Goal: Task Accomplishment & Management: Use online tool/utility

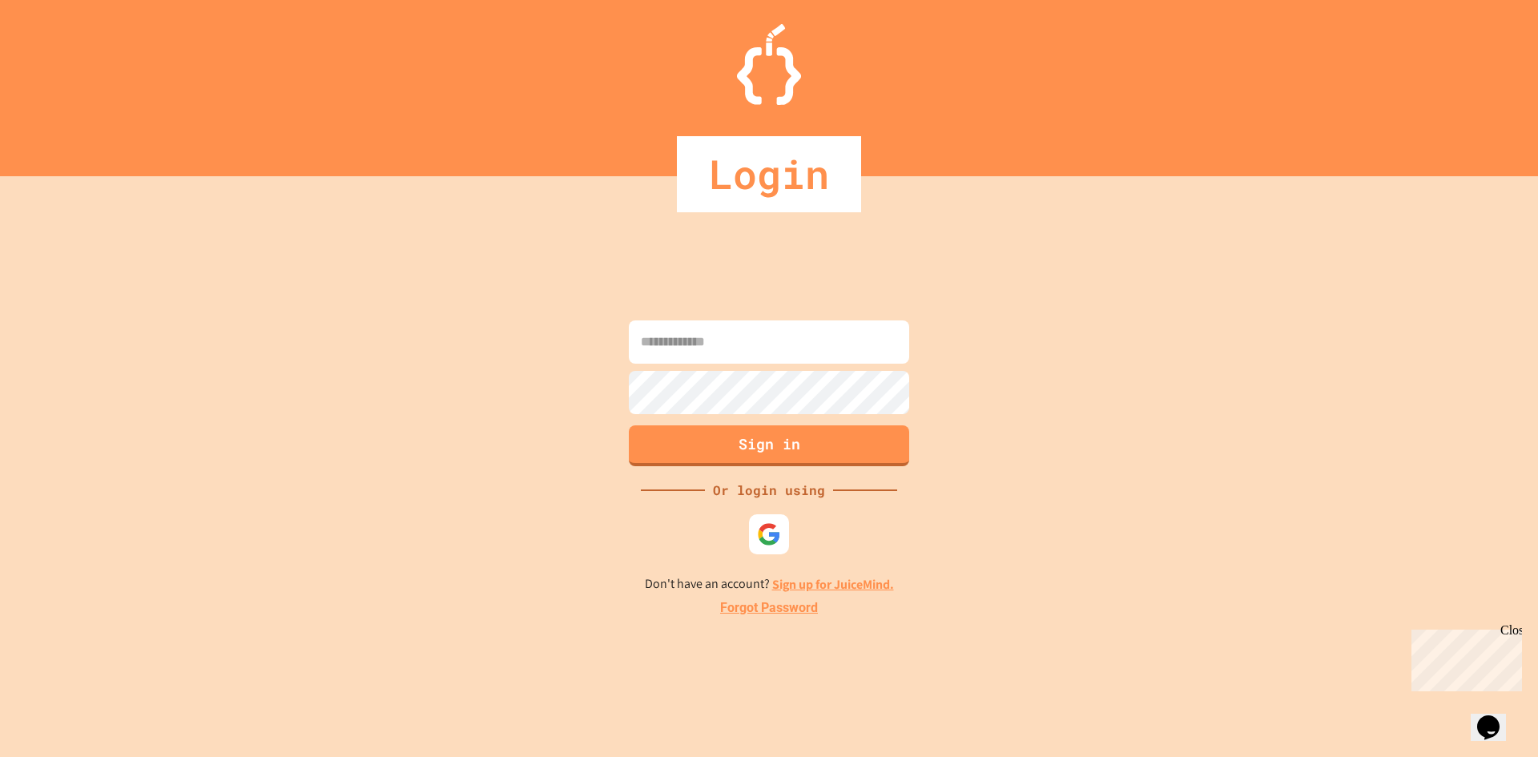
click at [694, 345] on input at bounding box center [769, 341] width 280 height 43
type input "*"
type input "**********"
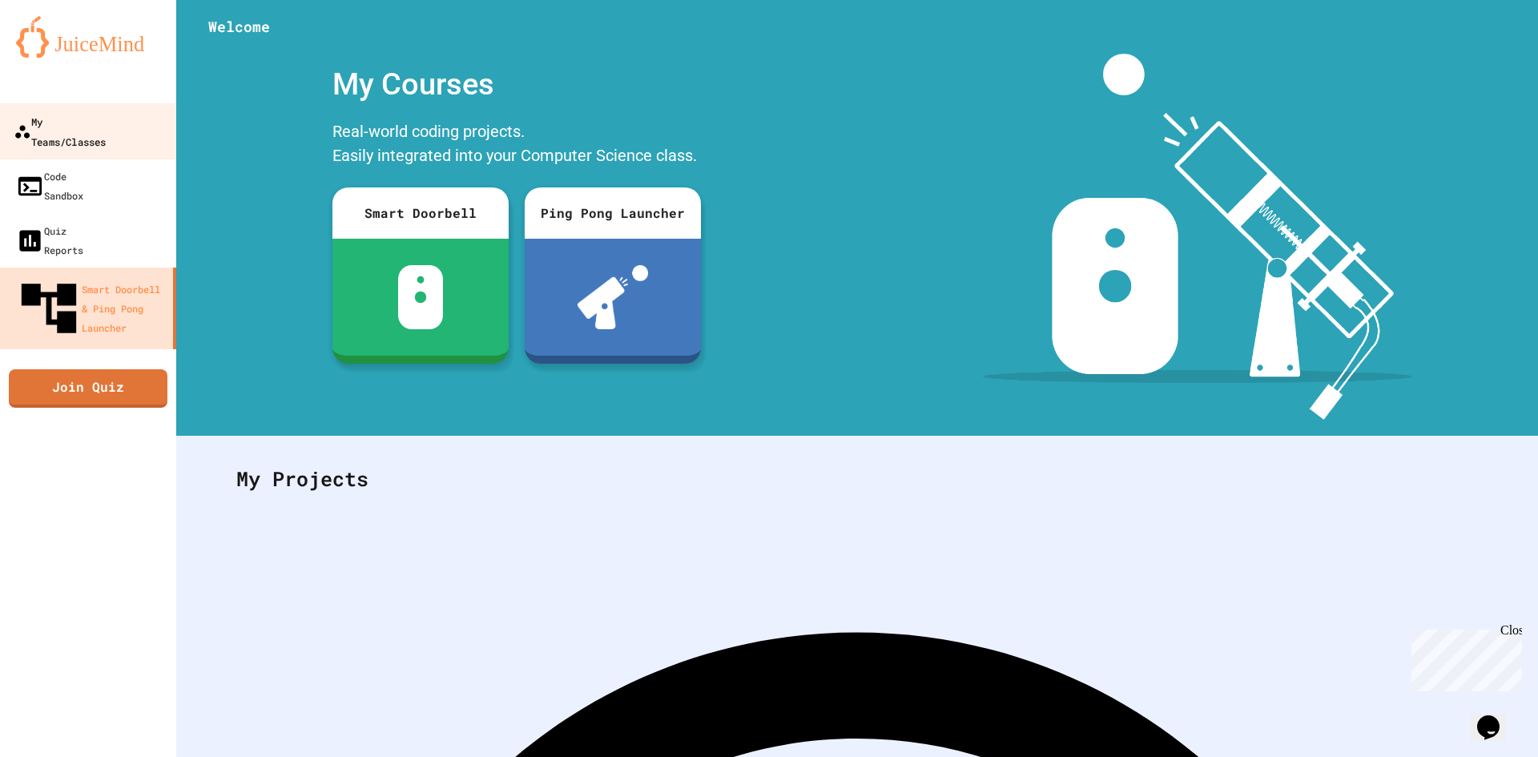
click at [106, 119] on div "My Teams/Classes" at bounding box center [60, 130] width 92 height 39
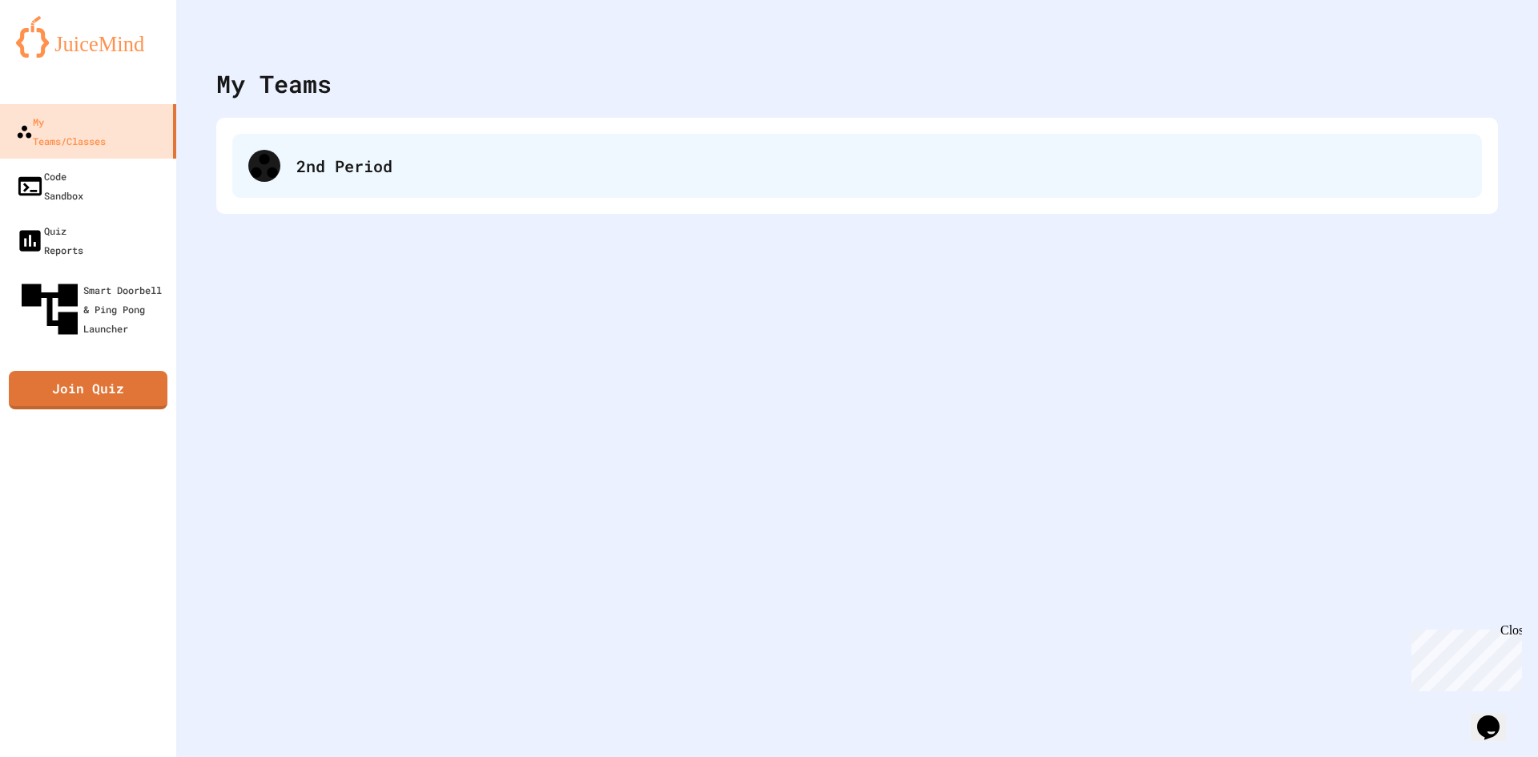
click at [404, 170] on div "2nd Period" at bounding box center [880, 166] width 1169 height 24
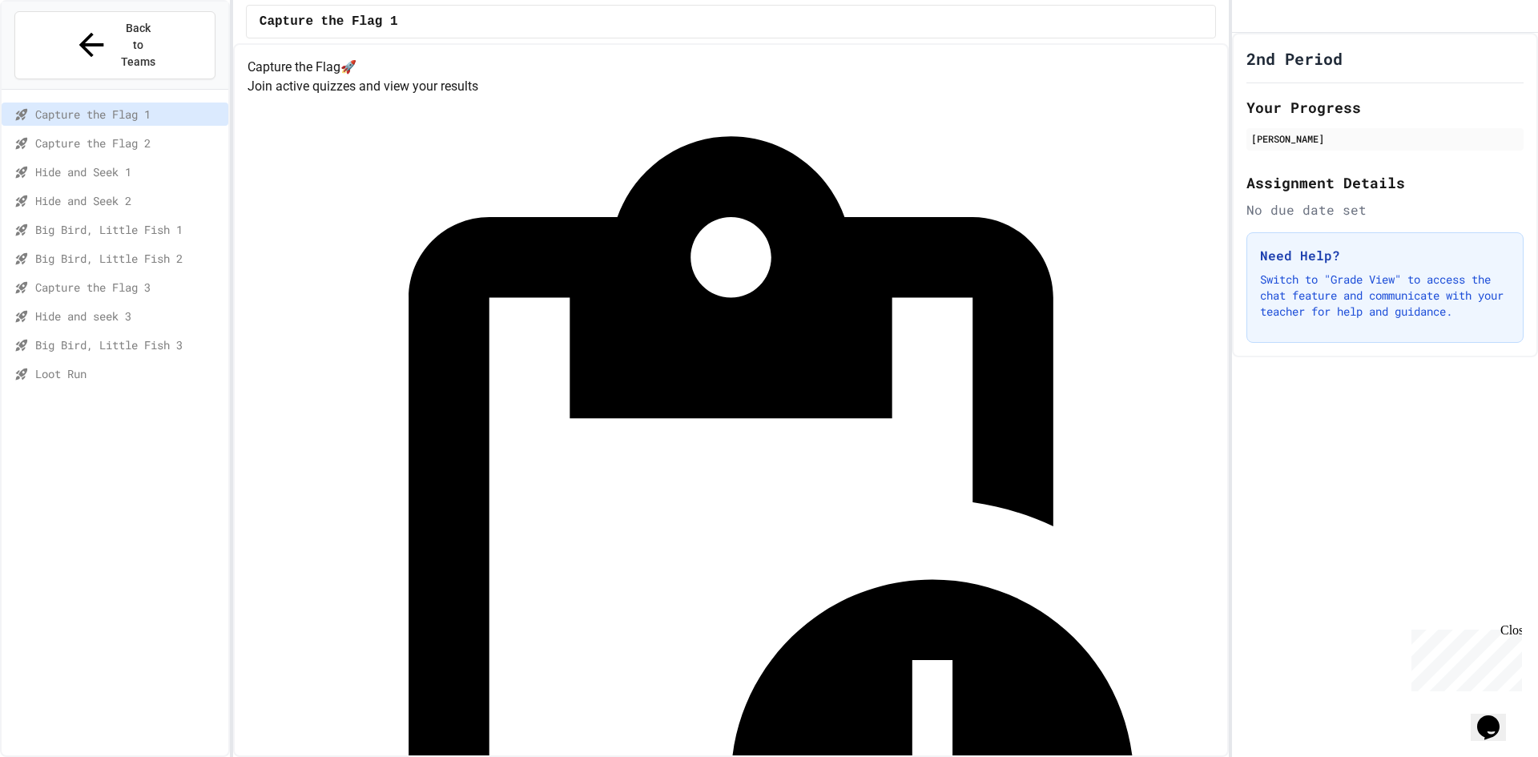
click at [55, 365] on span "Loot Run" at bounding box center [128, 373] width 187 height 17
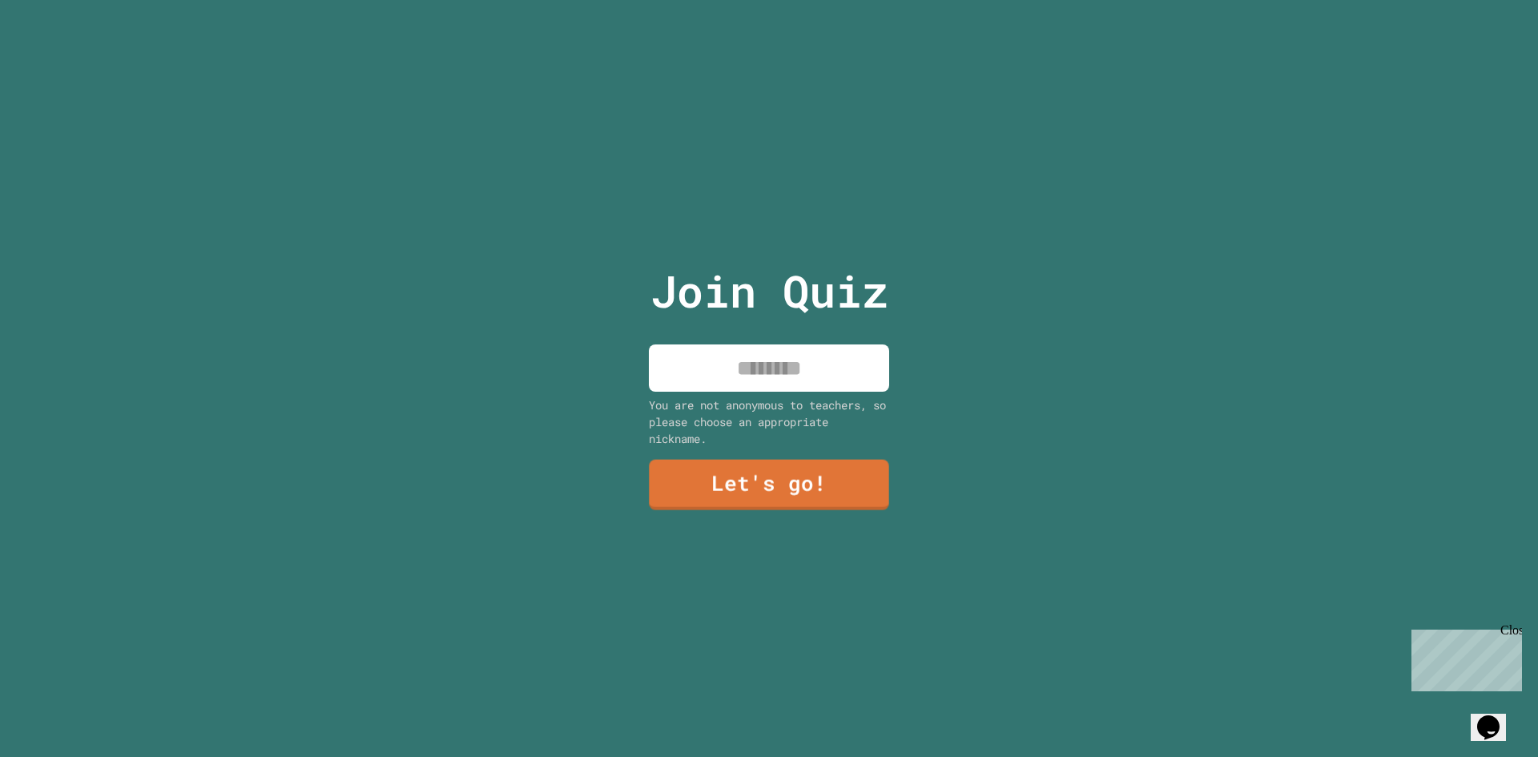
click at [742, 364] on input at bounding box center [769, 367] width 240 height 47
type input "******"
click at [720, 445] on div "Join Quiz ****** You are not anonymous to teachers, so please choose an appropr…" at bounding box center [769, 378] width 270 height 757
click at [734, 466] on link "Let's go!" at bounding box center [769, 483] width 240 height 53
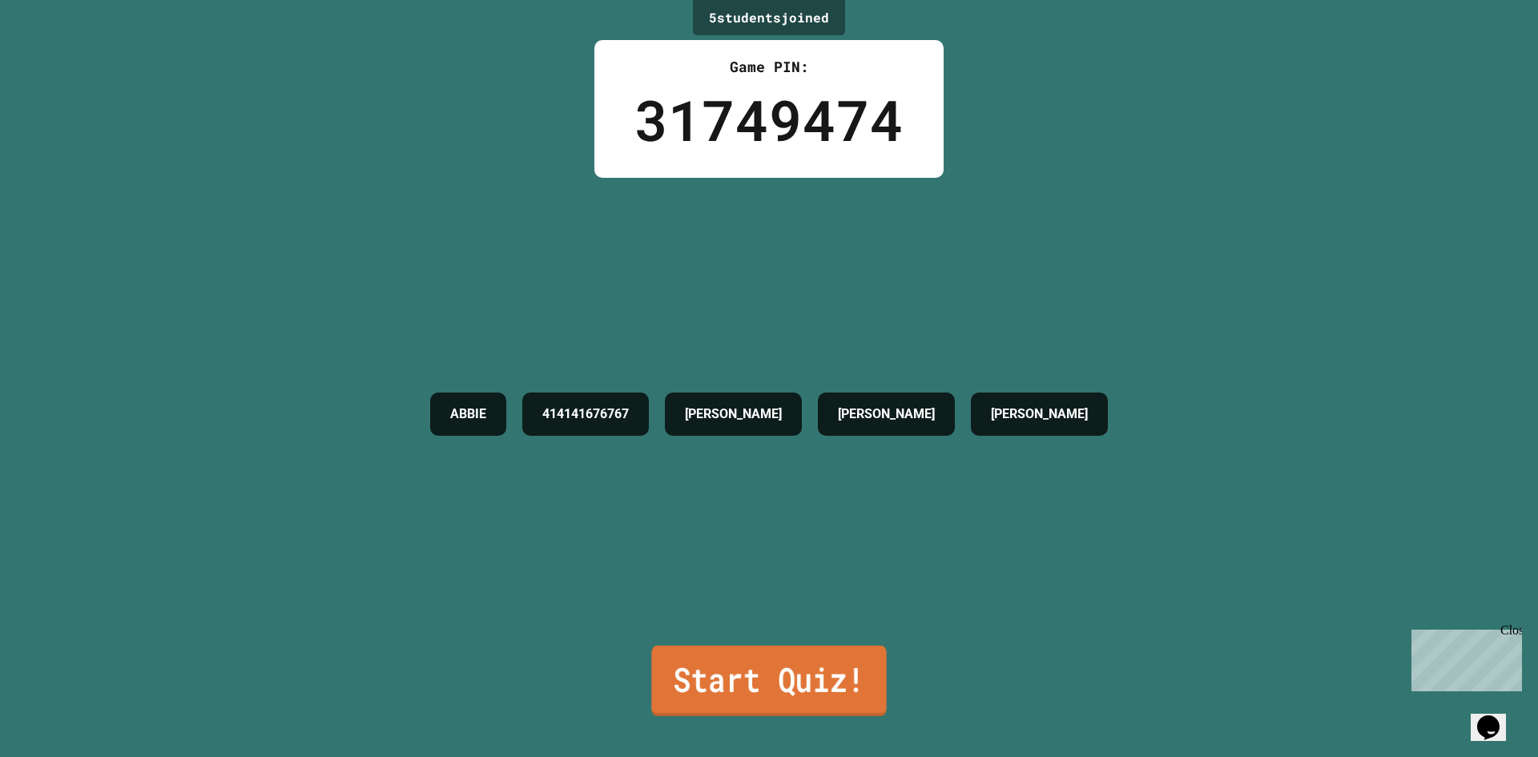
click at [742, 662] on link "Start Quiz!" at bounding box center [768, 681] width 235 height 70
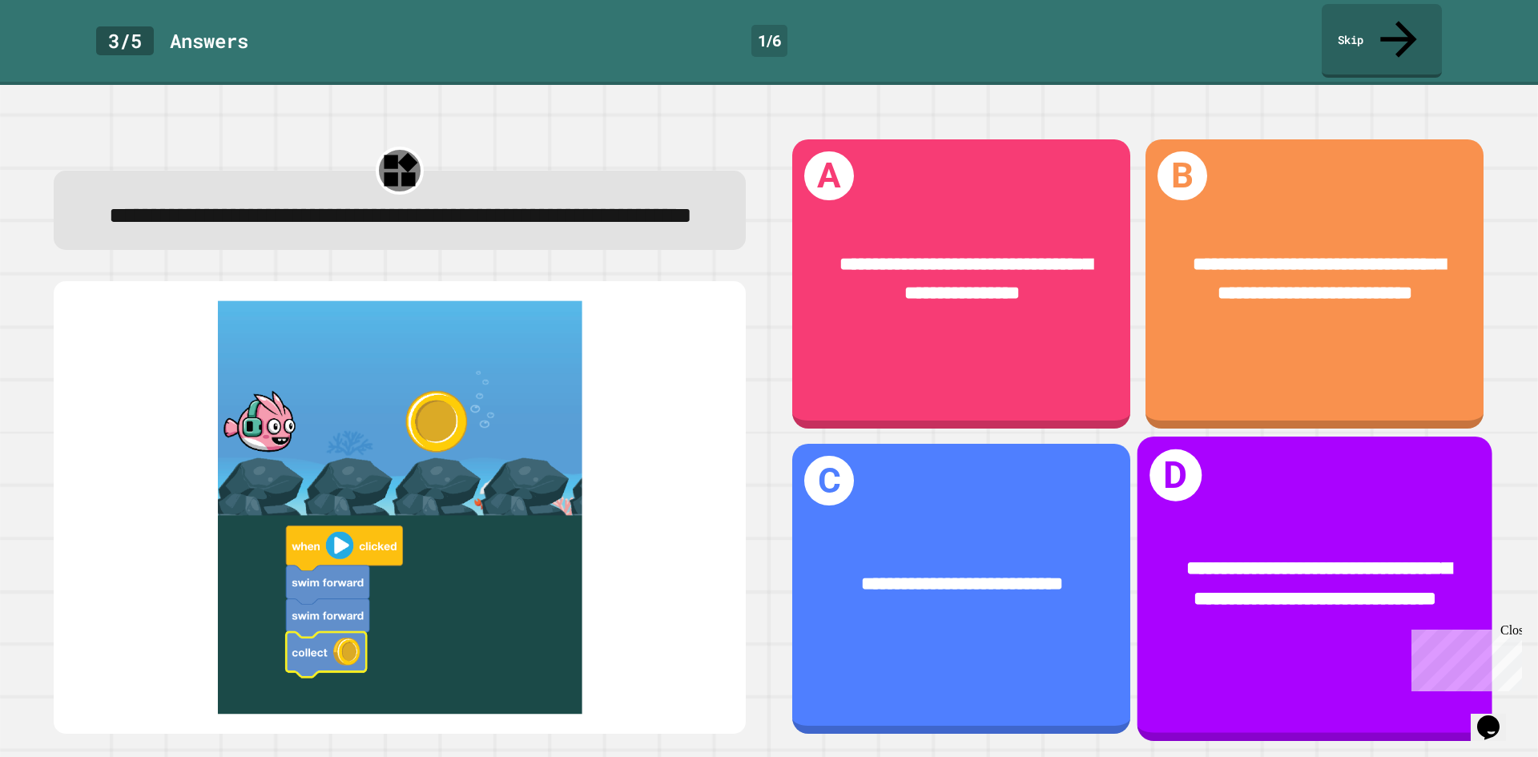
click at [1381, 465] on div "**********" at bounding box center [1314, 588] width 355 height 304
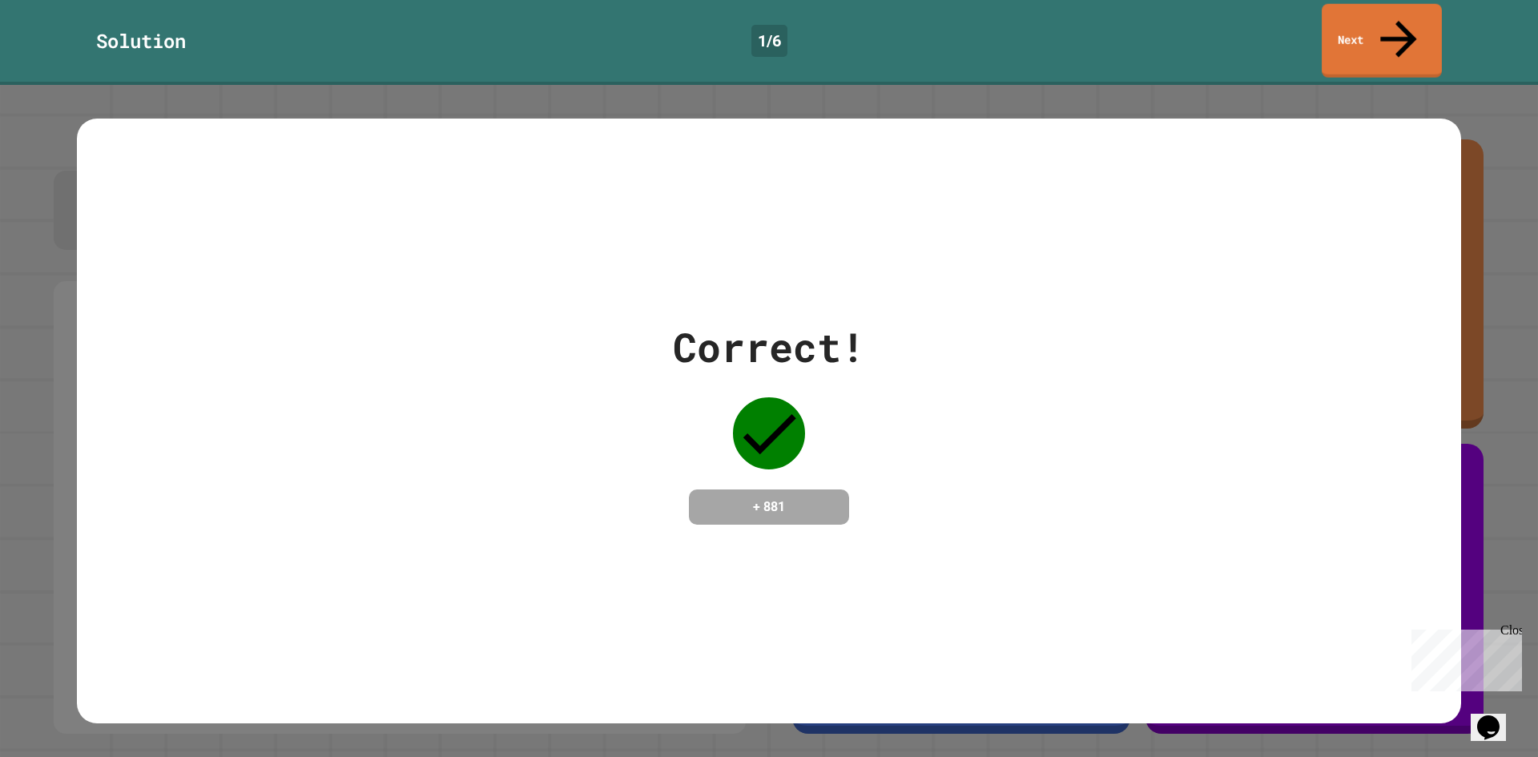
click at [1347, 34] on link "Next" at bounding box center [1381, 41] width 120 height 74
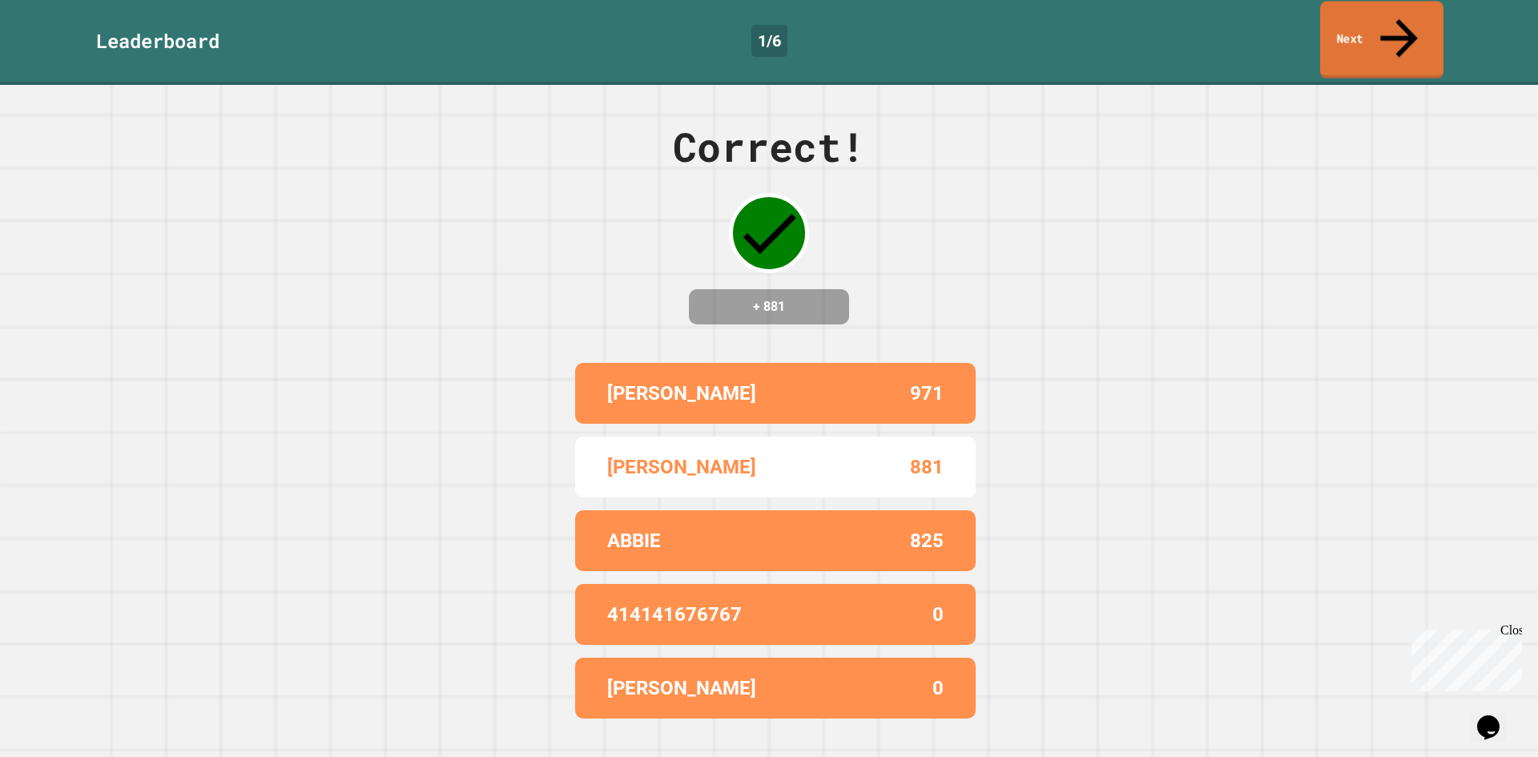
click at [1386, 20] on link "Next" at bounding box center [1381, 40] width 123 height 78
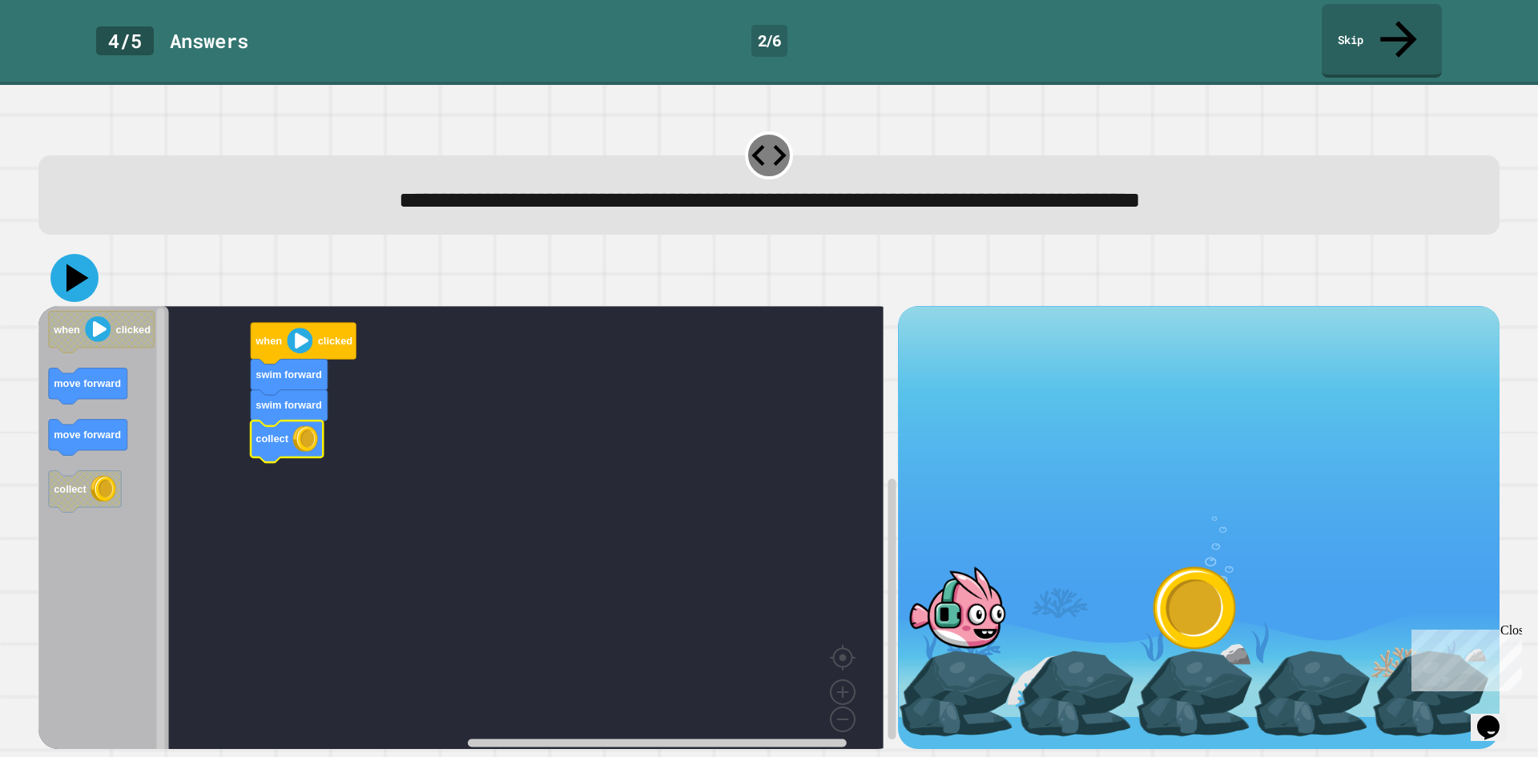
click at [71, 264] on icon at bounding box center [77, 278] width 22 height 28
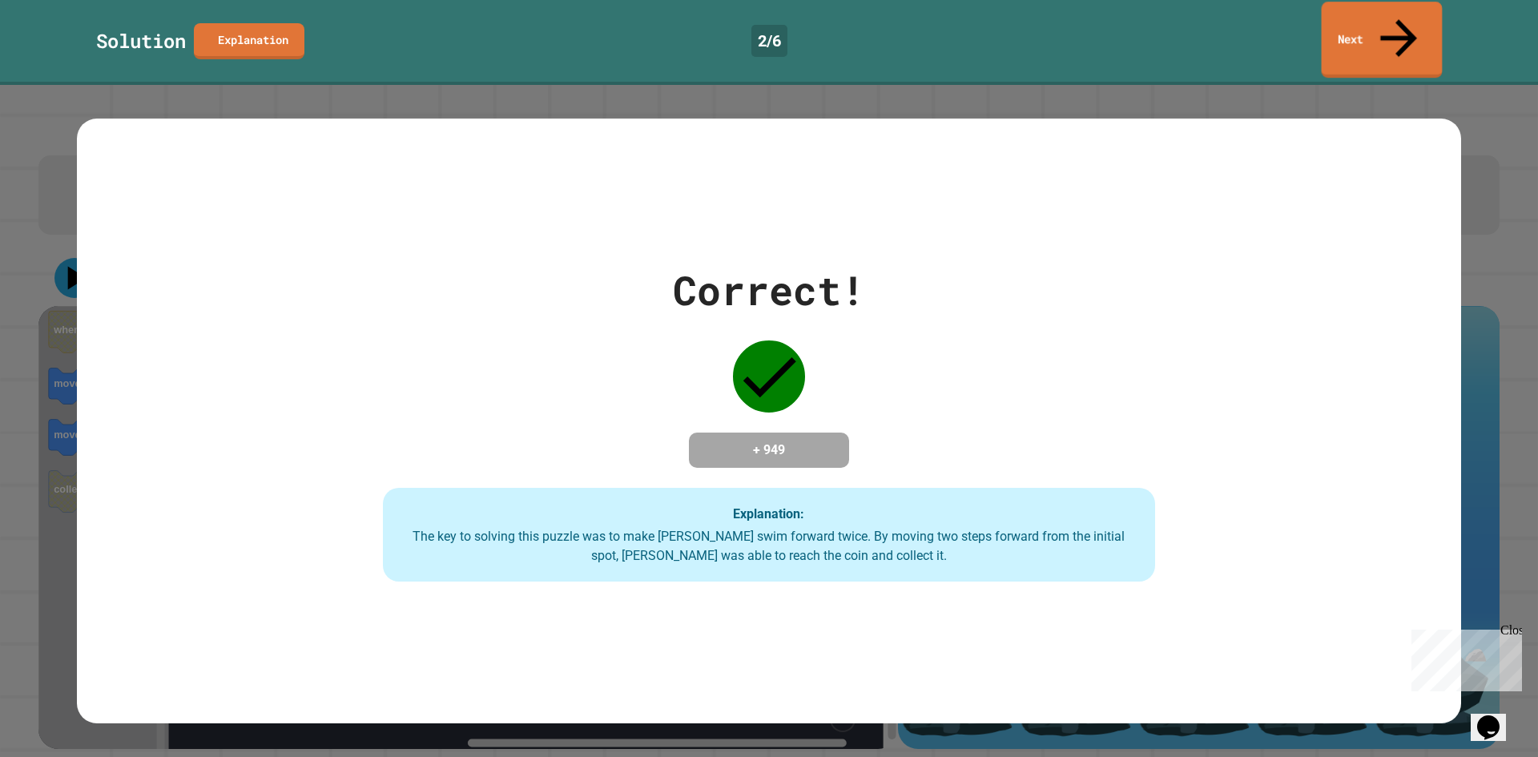
drag, startPoint x: 1314, startPoint y: 19, endPoint x: 1342, endPoint y: 18, distance: 27.3
click at [1342, 18] on div "Solution Explanation 2 / 6 Next" at bounding box center [769, 41] width 1538 height 74
click at [1342, 18] on link "Next" at bounding box center [1382, 40] width 123 height 78
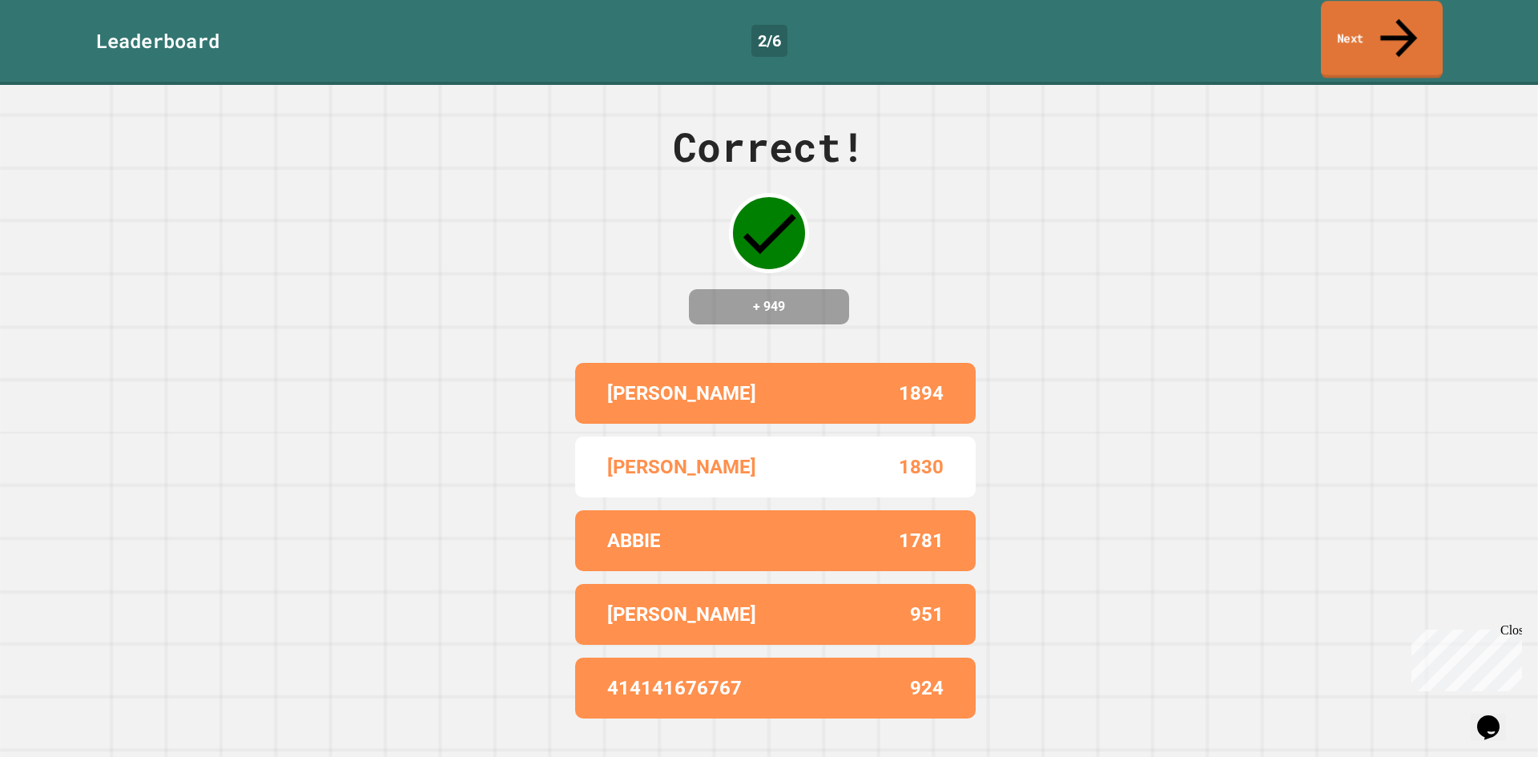
click at [1375, 20] on link "Next" at bounding box center [1382, 40] width 122 height 78
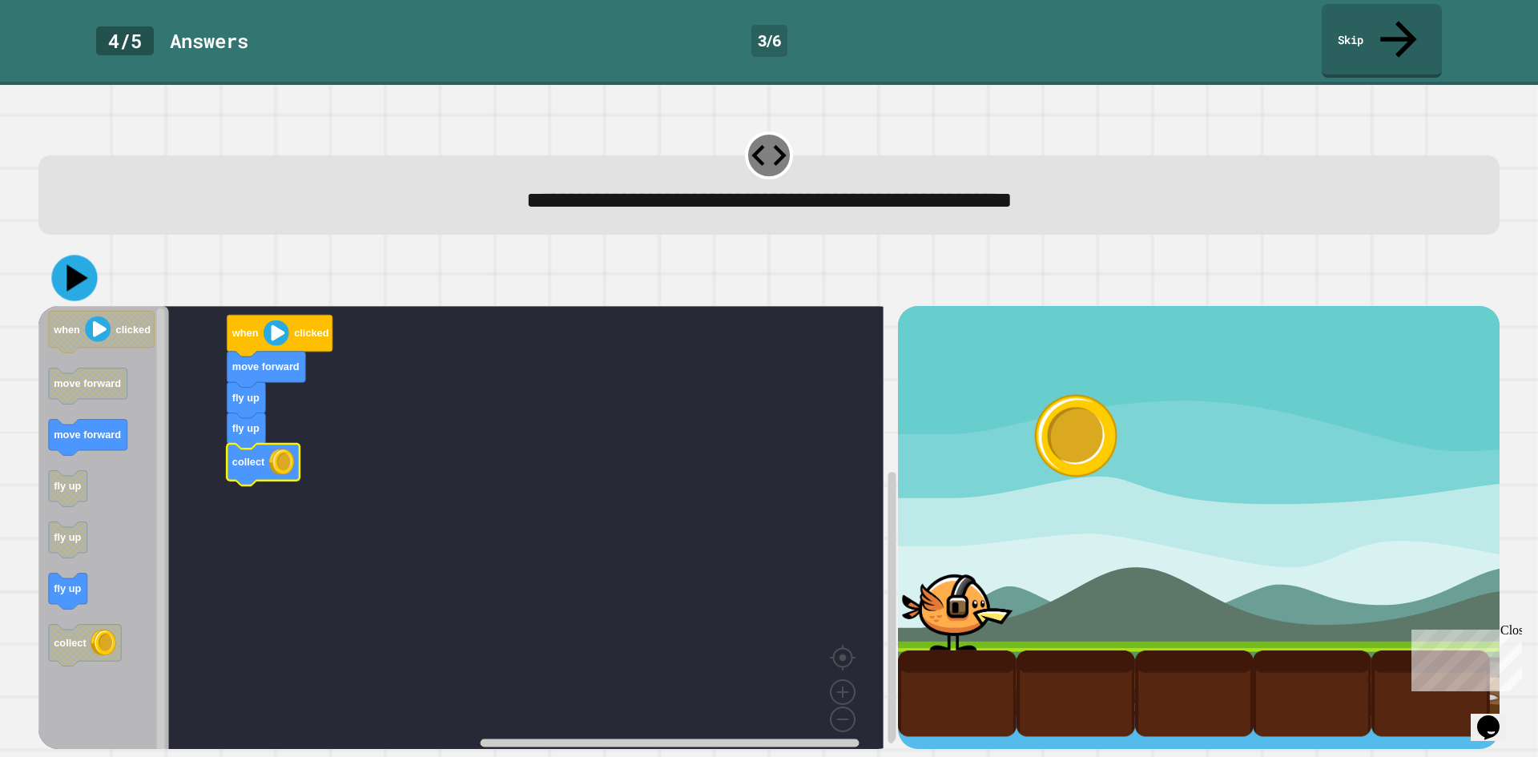
click at [70, 255] on icon at bounding box center [74, 278] width 46 height 46
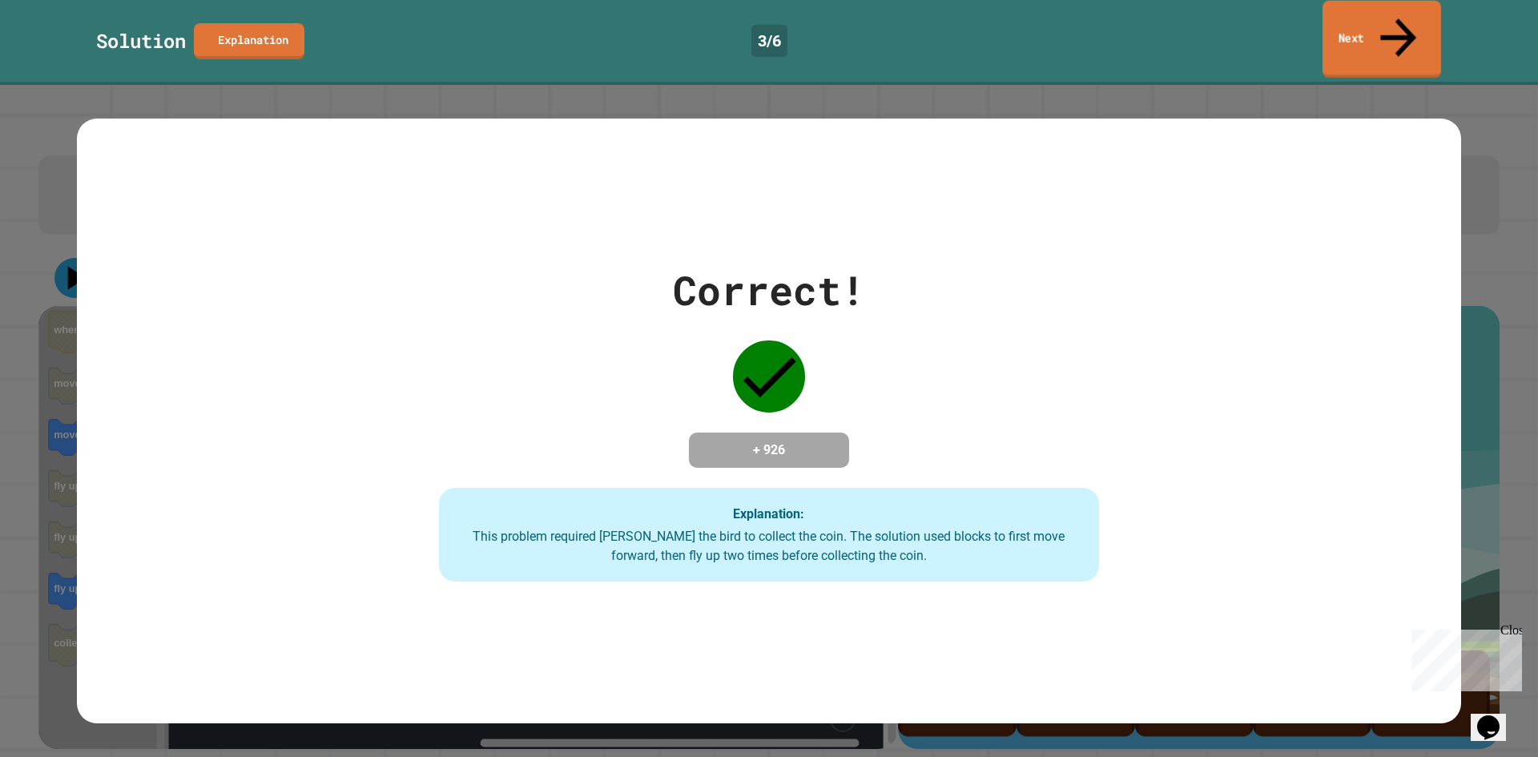
click at [1395, 18] on icon at bounding box center [1398, 37] width 36 height 38
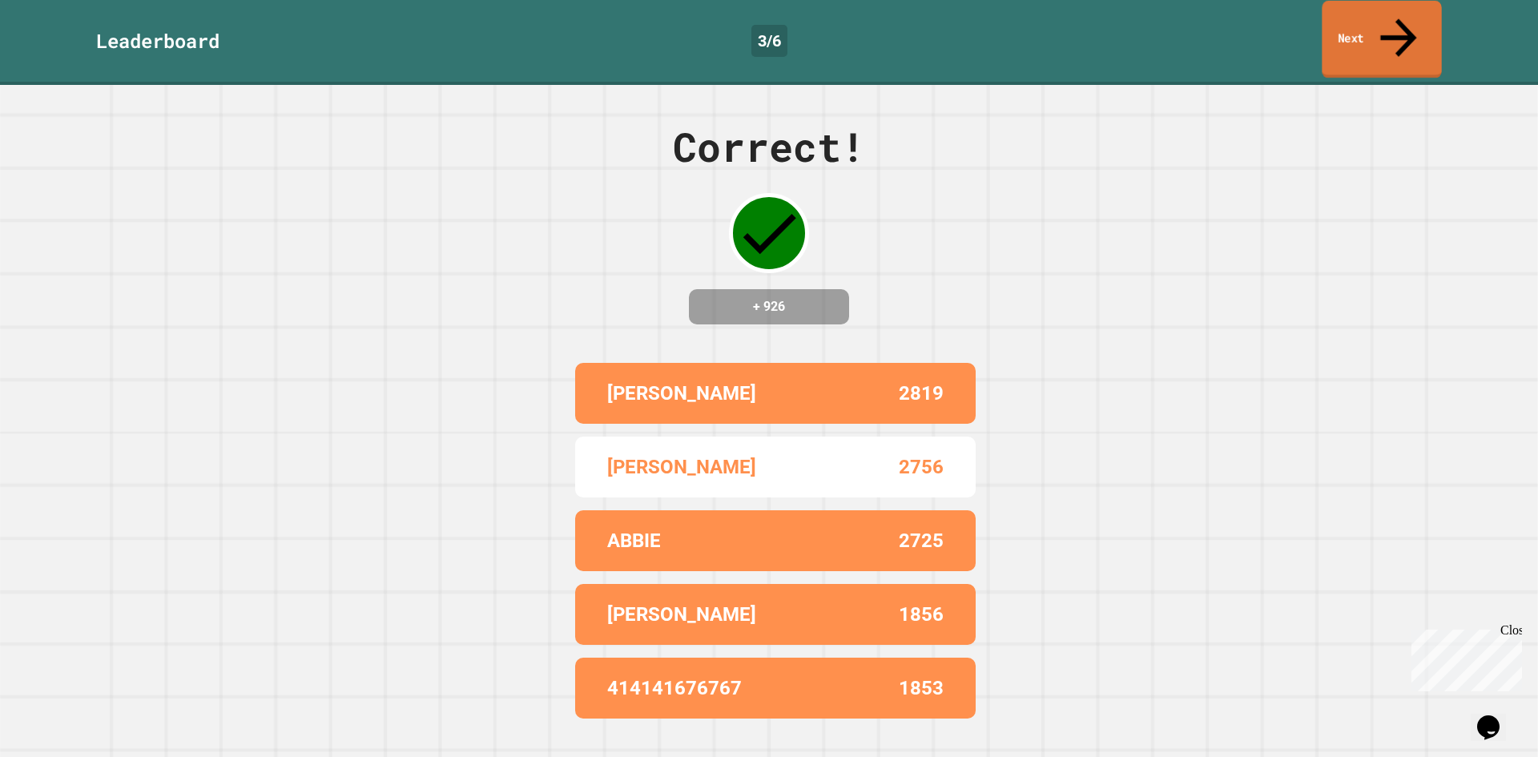
click at [1406, 18] on icon at bounding box center [1398, 37] width 54 height 57
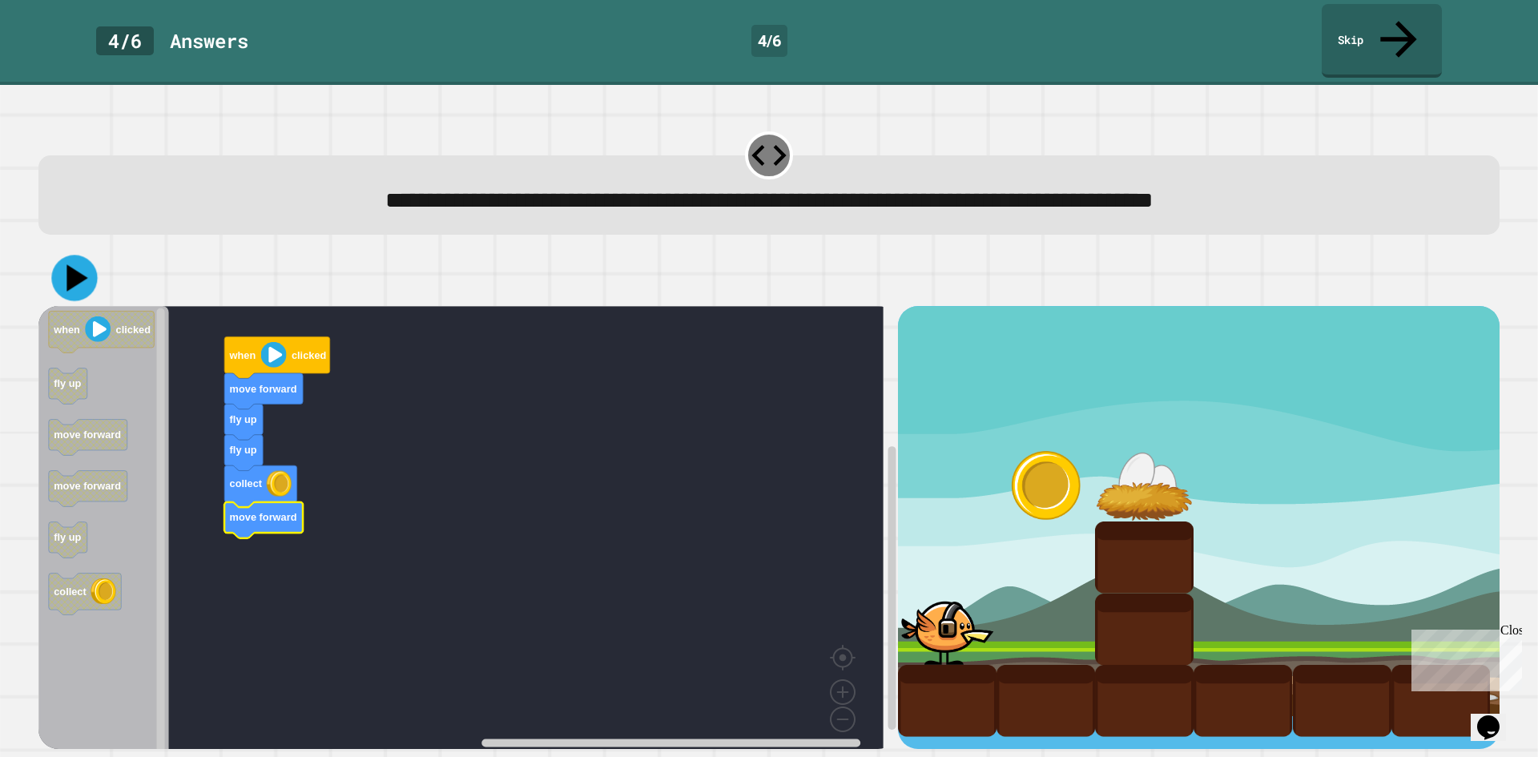
click at [78, 255] on icon at bounding box center [74, 278] width 46 height 46
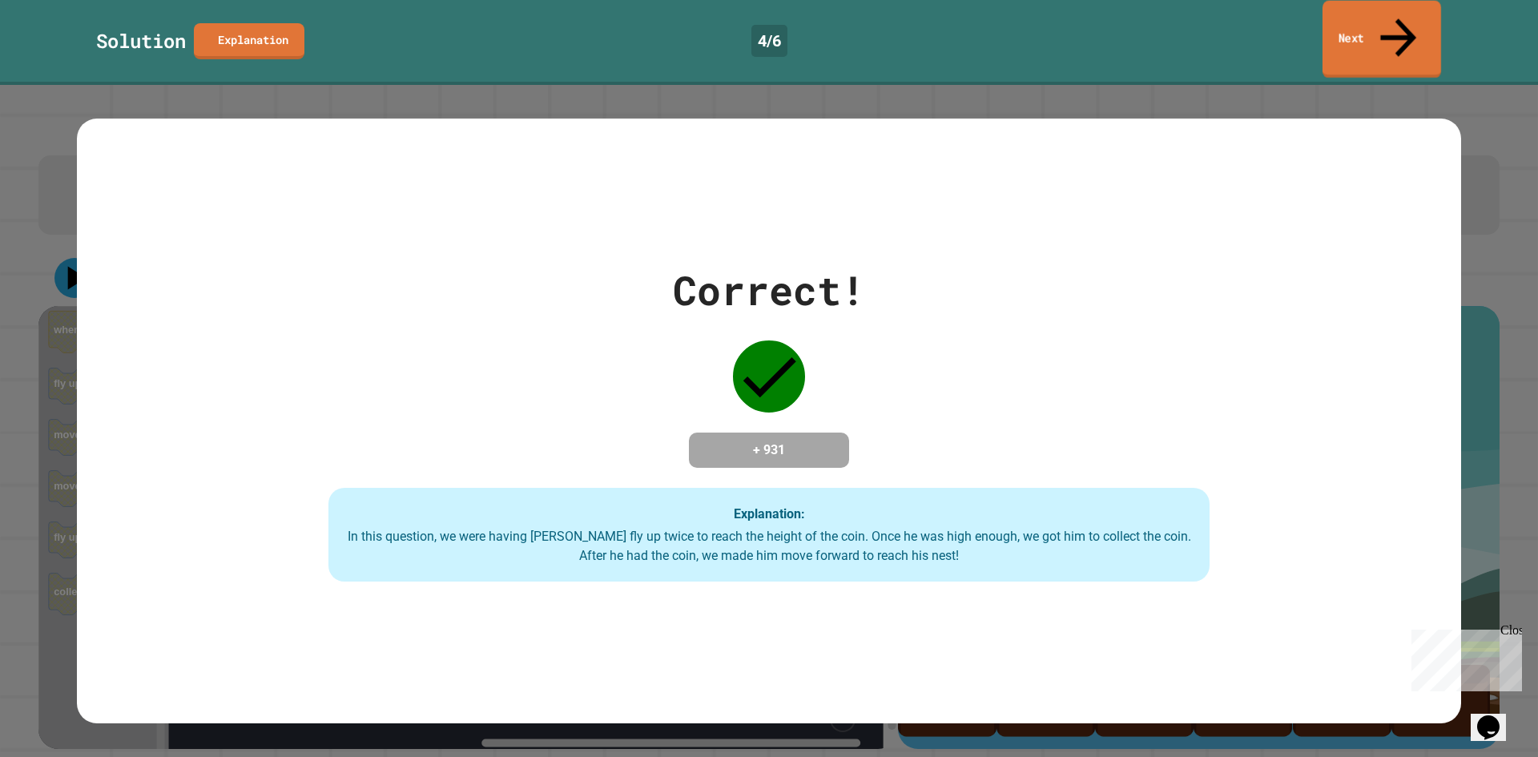
click at [1415, 18] on link "Next" at bounding box center [1381, 40] width 119 height 78
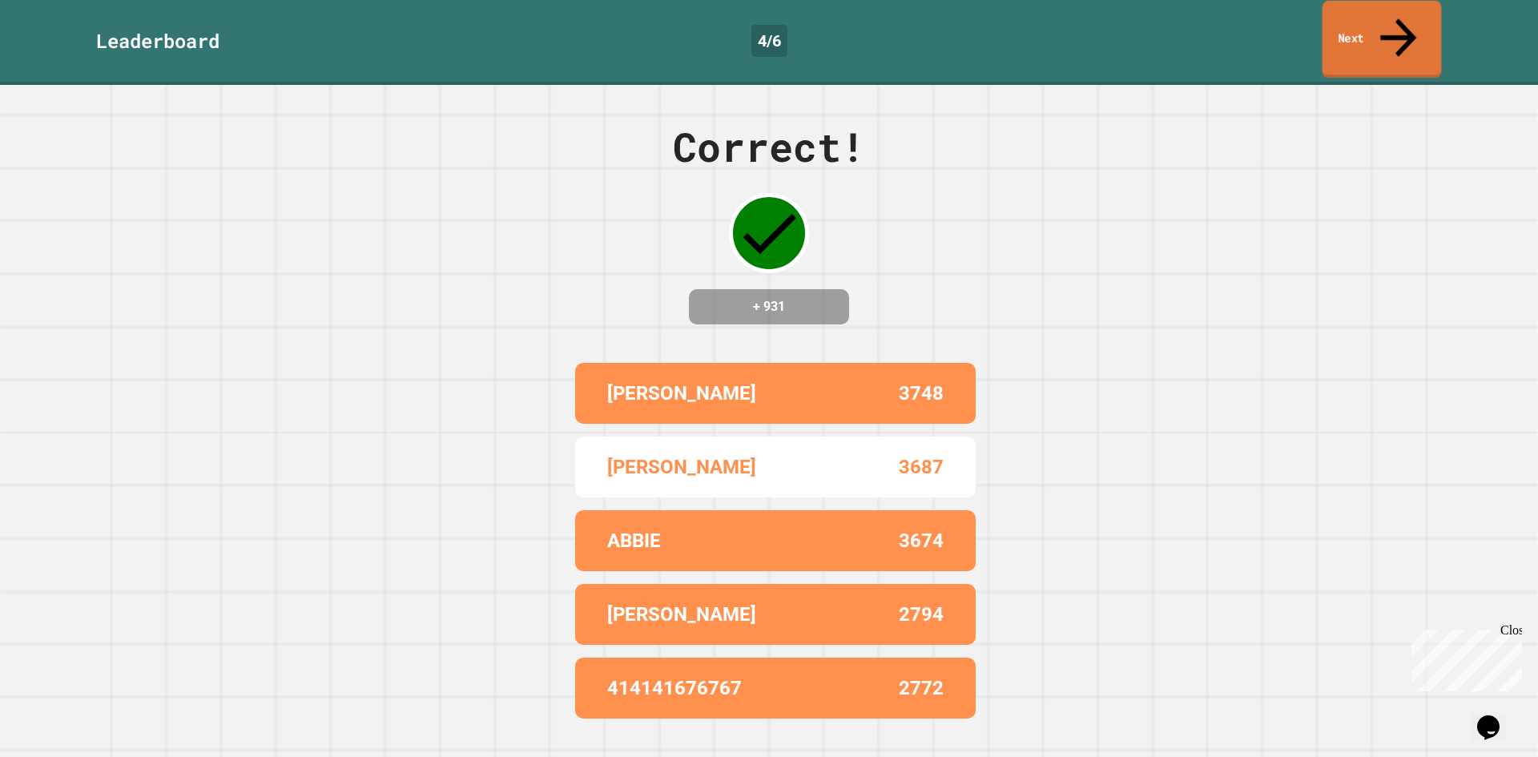
click at [1415, 18] on link "Next" at bounding box center [1381, 40] width 119 height 78
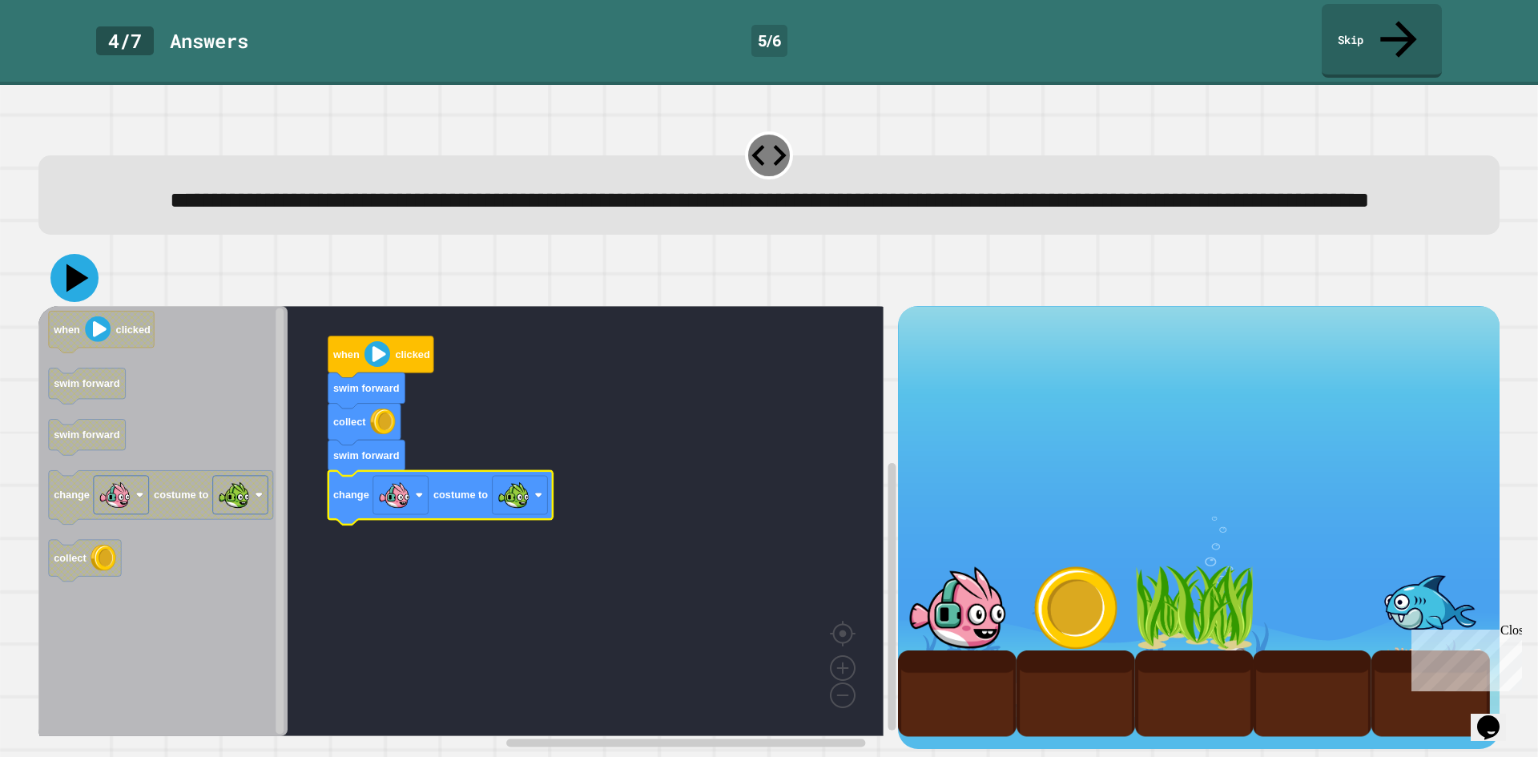
click at [75, 276] on icon at bounding box center [77, 278] width 22 height 28
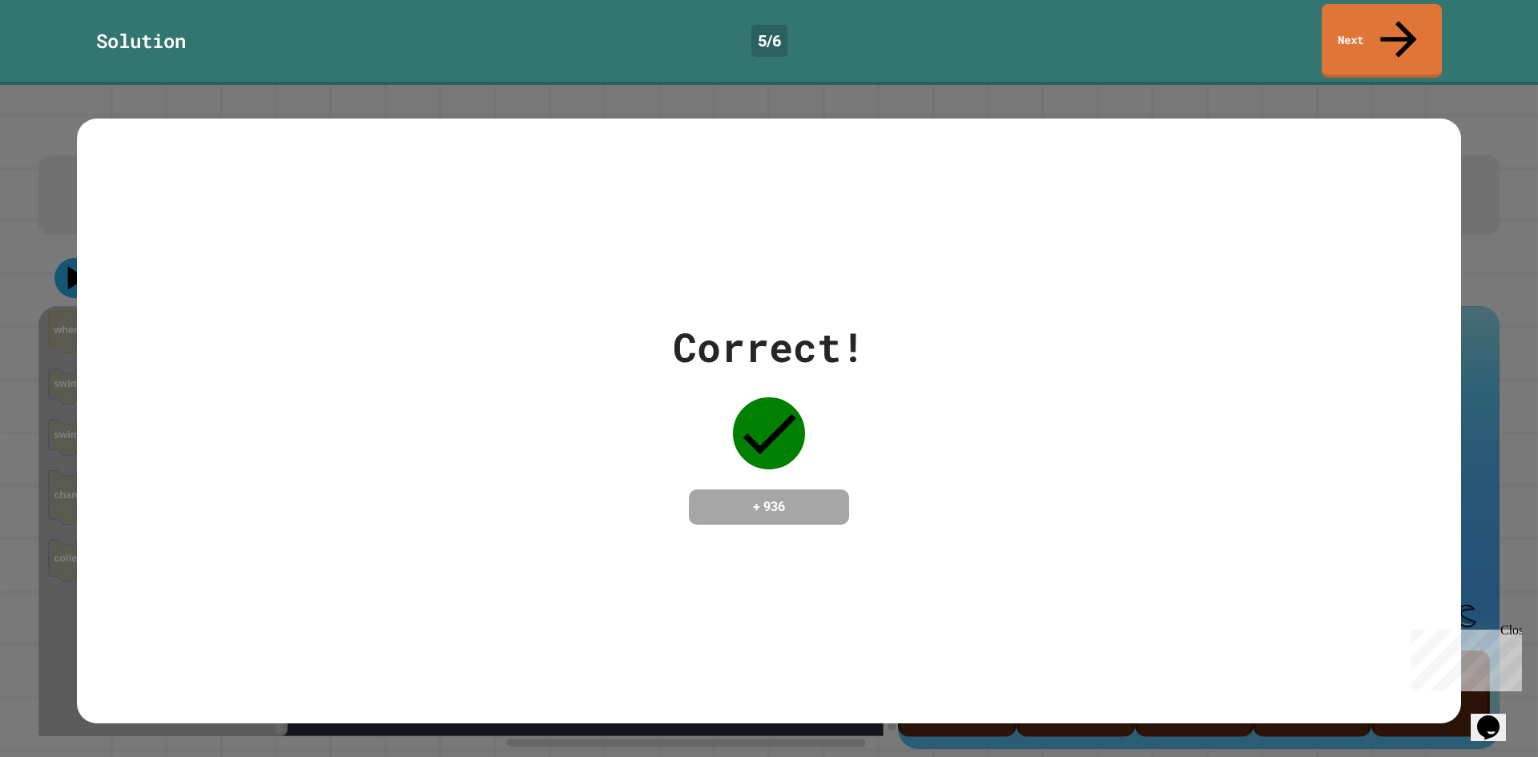
click at [1405, 2] on div "Solution 5 / 6 Next" at bounding box center [769, 42] width 1538 height 85
click at [1394, 32] on link "Next" at bounding box center [1381, 38] width 100 height 78
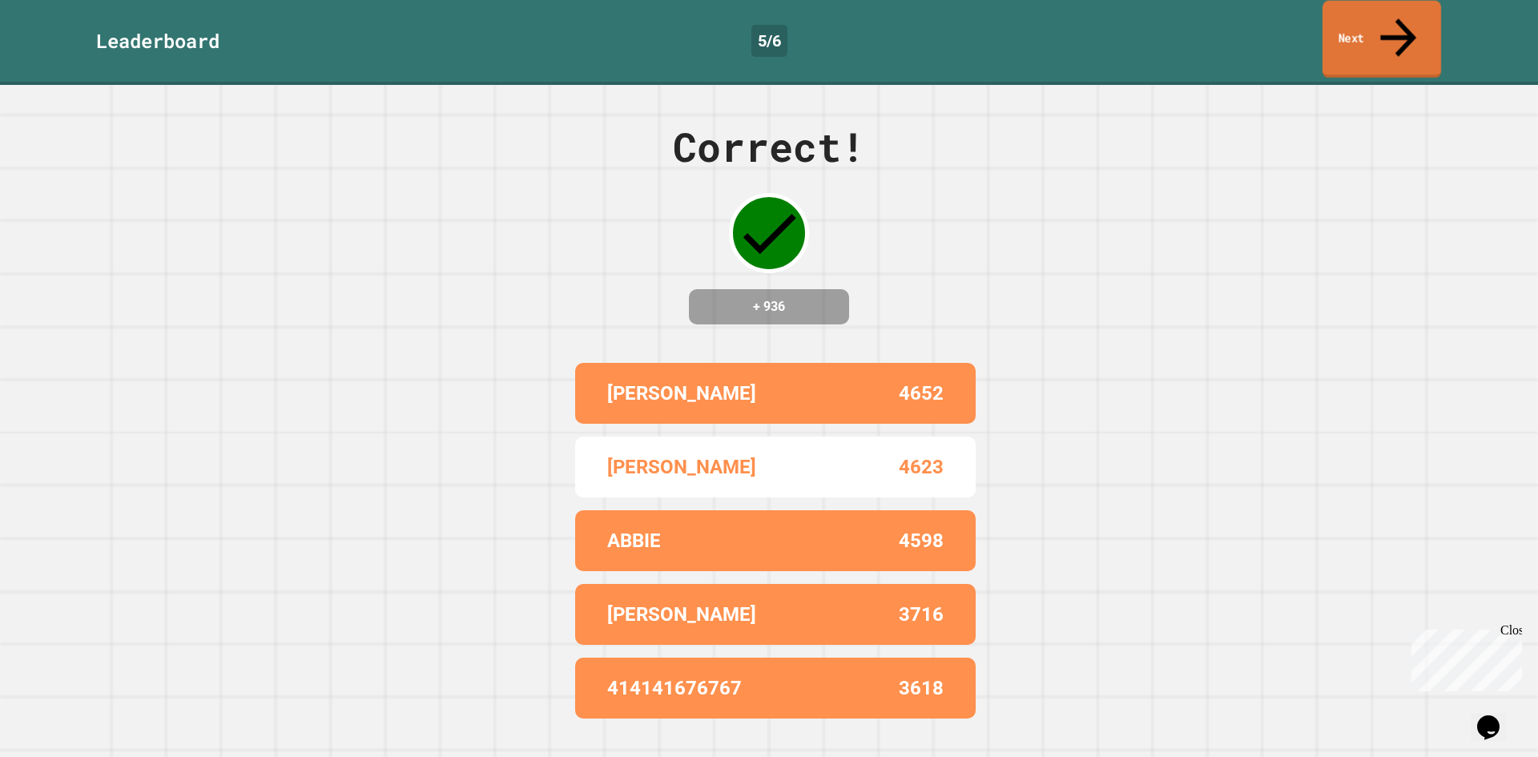
click at [1401, 13] on icon at bounding box center [1398, 37] width 54 height 57
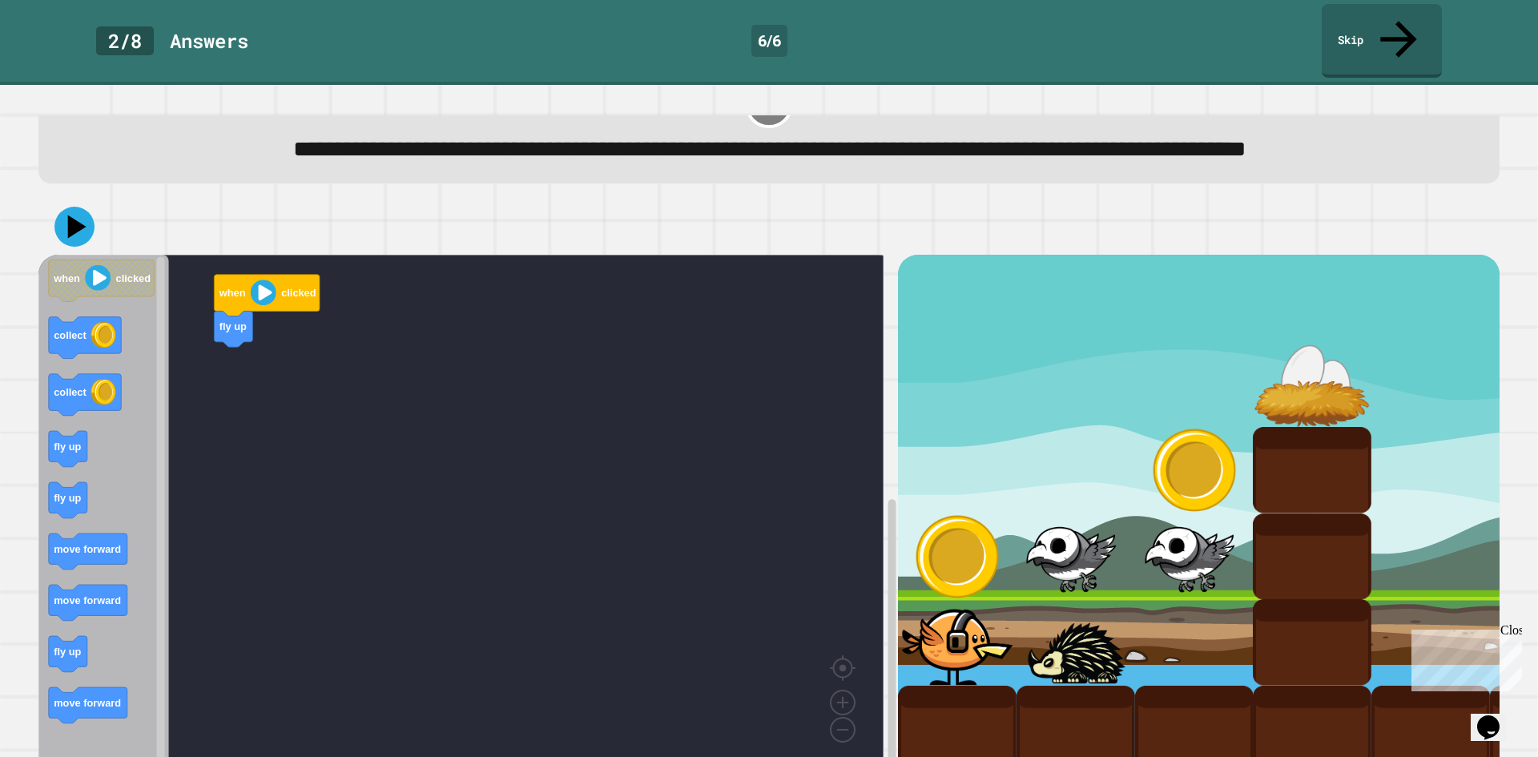
scroll to position [80, 0]
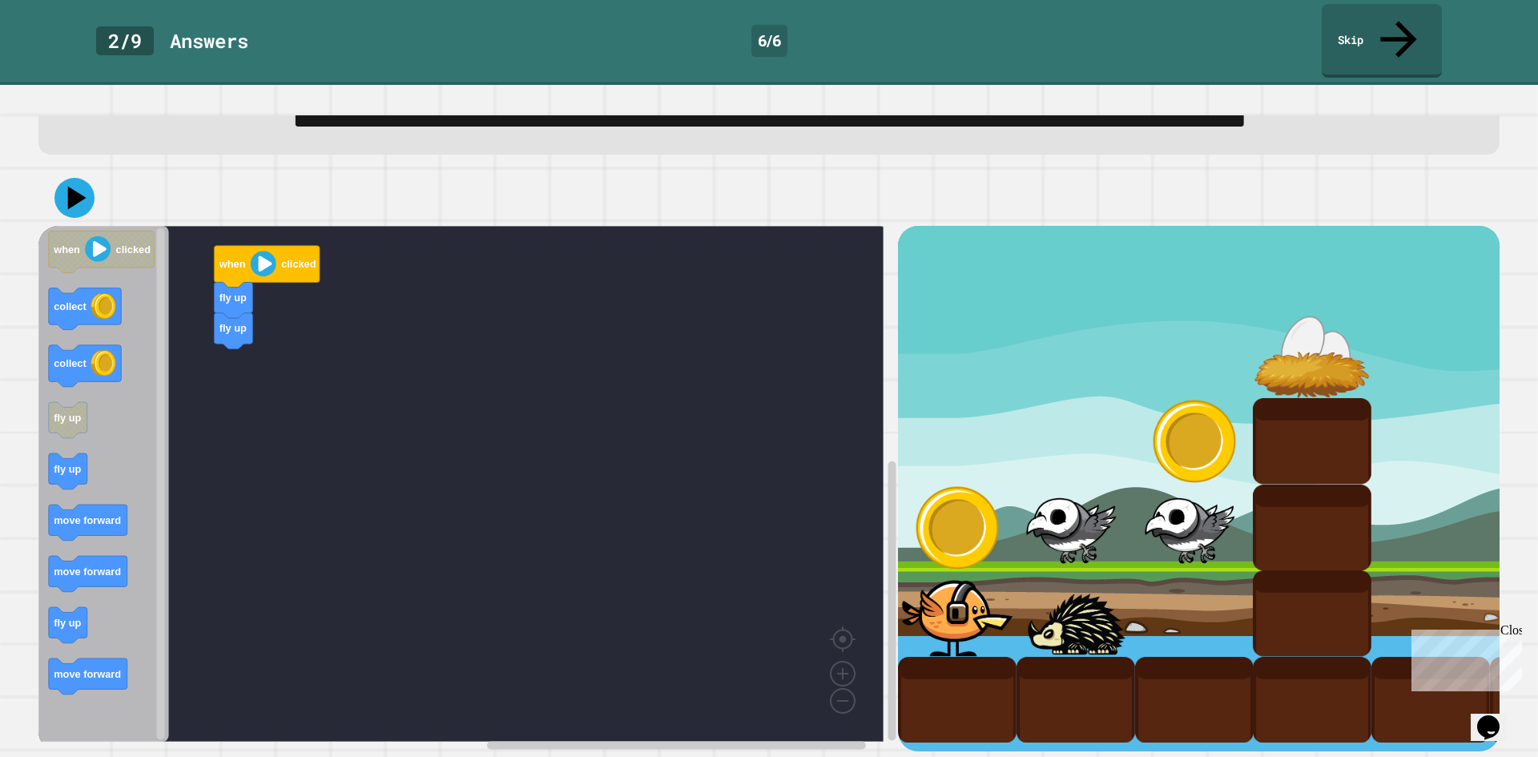
click at [193, 336] on rect "Blockly Workspace" at bounding box center [460, 484] width 845 height 516
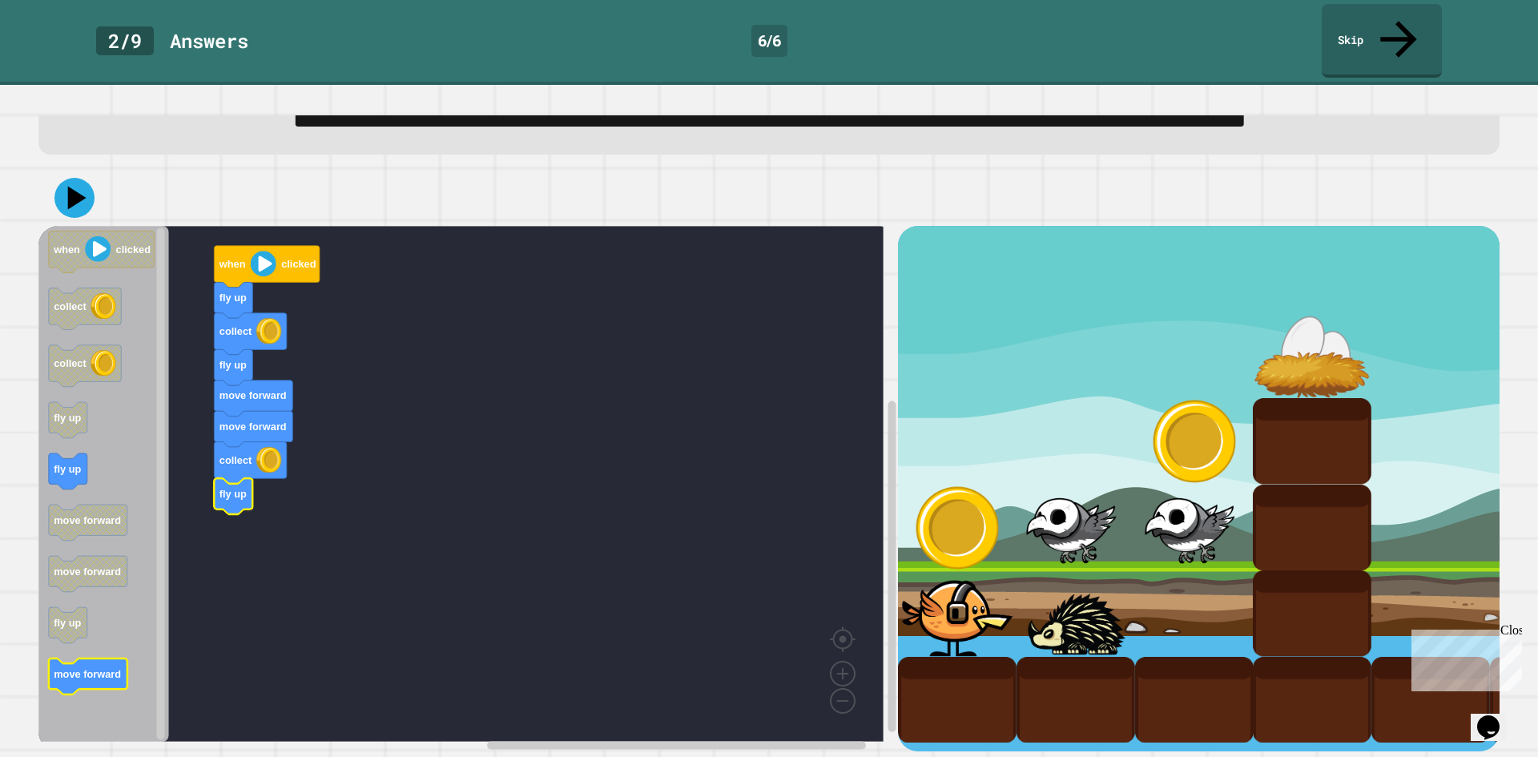
click at [86, 693] on icon "when clicked collect collect fly up fly up move forward move forward fly up mov…" at bounding box center [103, 484] width 131 height 516
click at [79, 187] on icon at bounding box center [74, 198] width 48 height 48
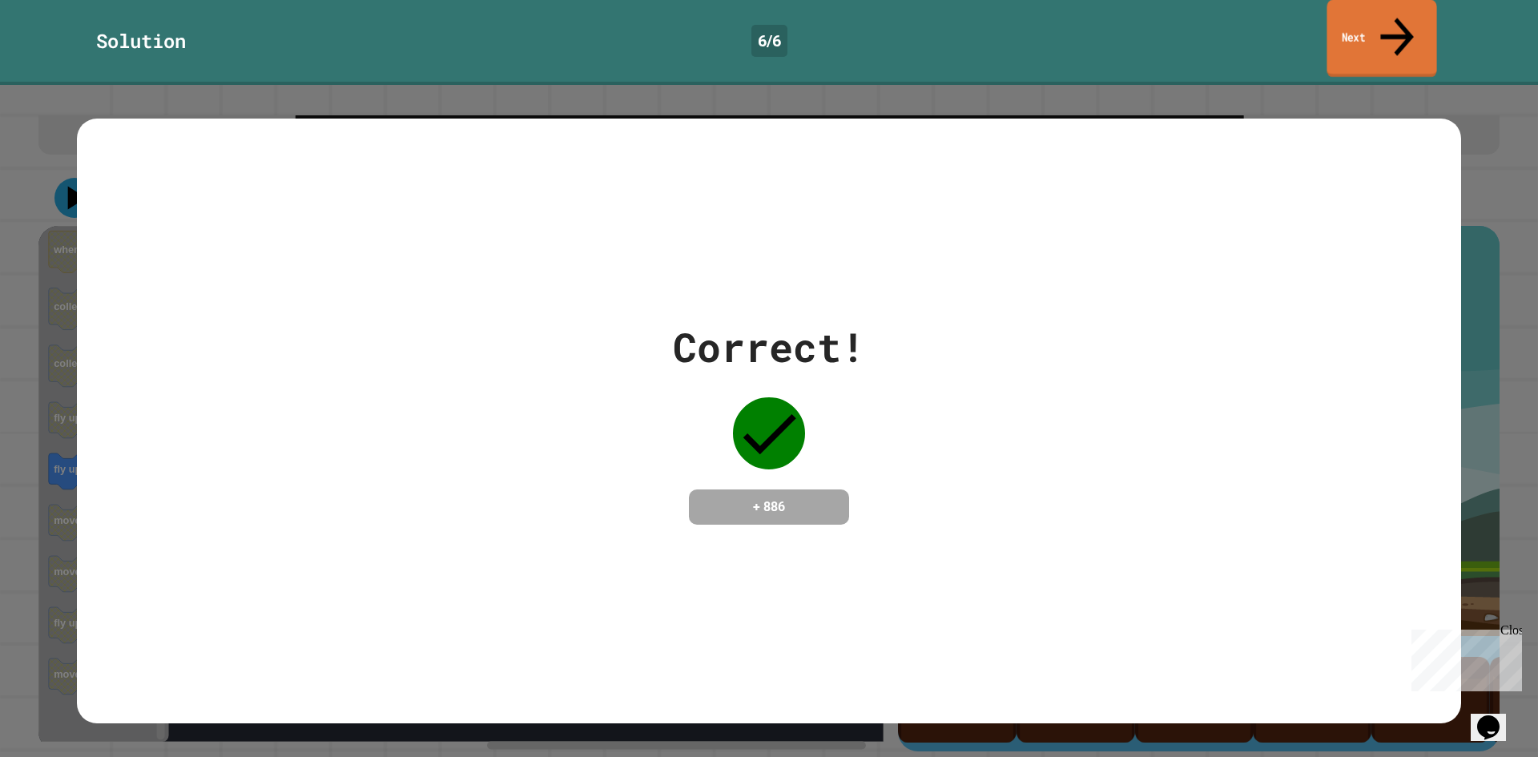
click at [1389, 18] on link "Next" at bounding box center [1381, 39] width 110 height 78
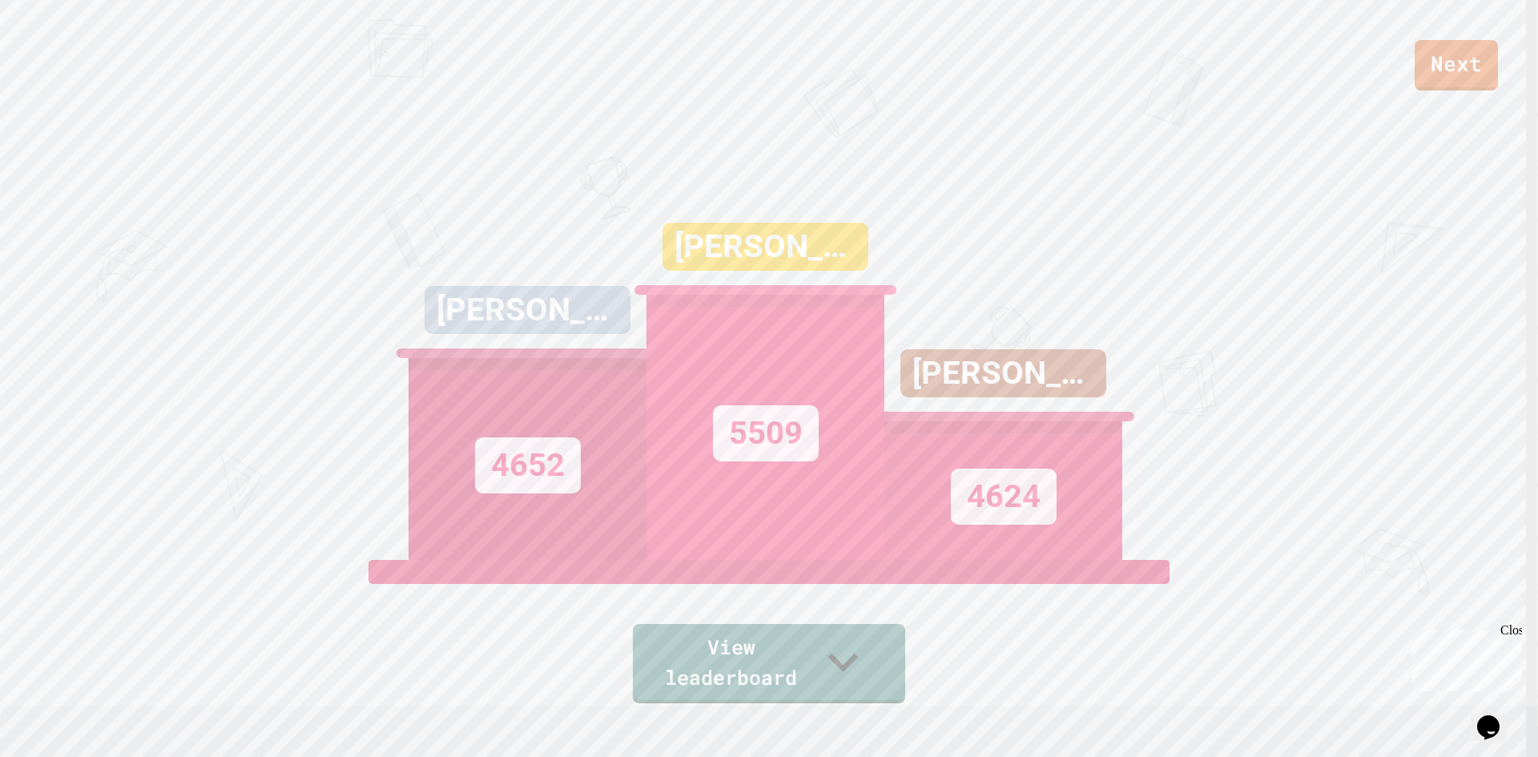
scroll to position [0, 0]
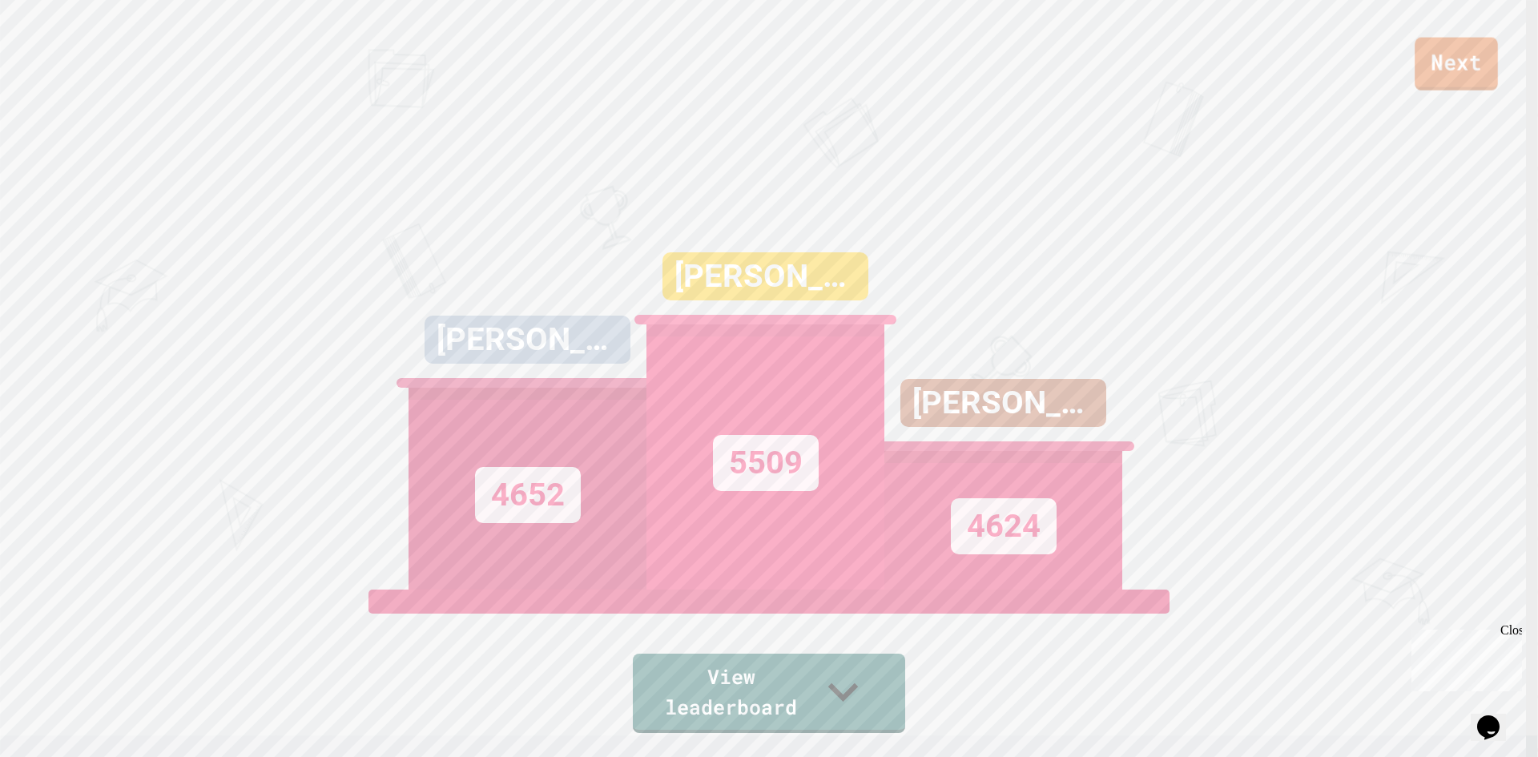
click at [1451, 43] on link "Next" at bounding box center [1455, 64] width 83 height 53
